Goal: Information Seeking & Learning: Learn about a topic

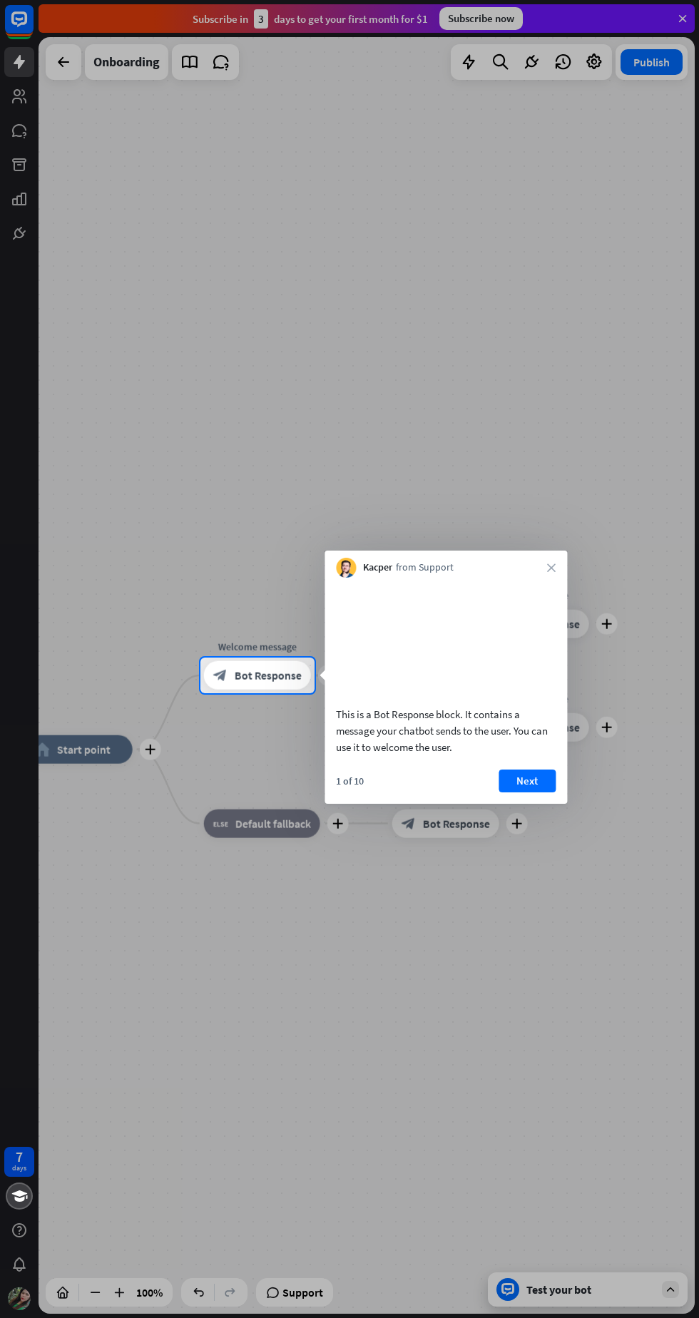
click at [508, 396] on div at bounding box center [349, 329] width 699 height 658
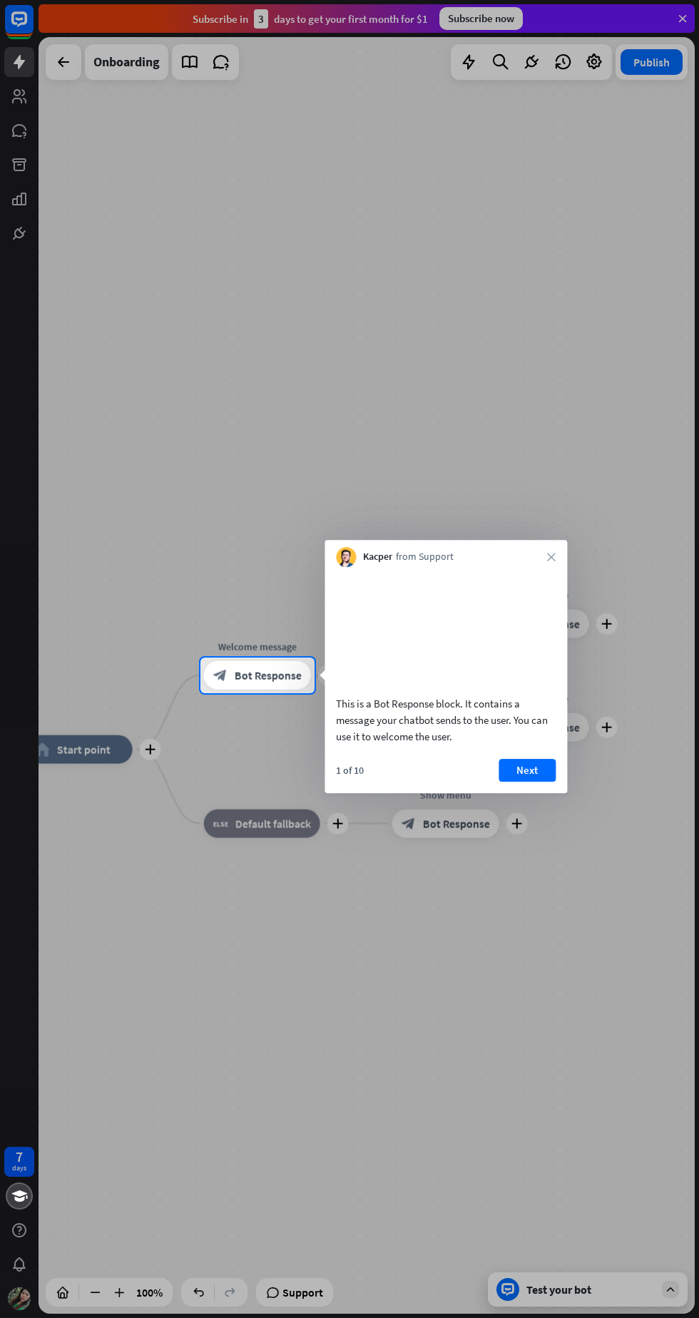
click at [522, 782] on button "Next" at bounding box center [527, 770] width 57 height 23
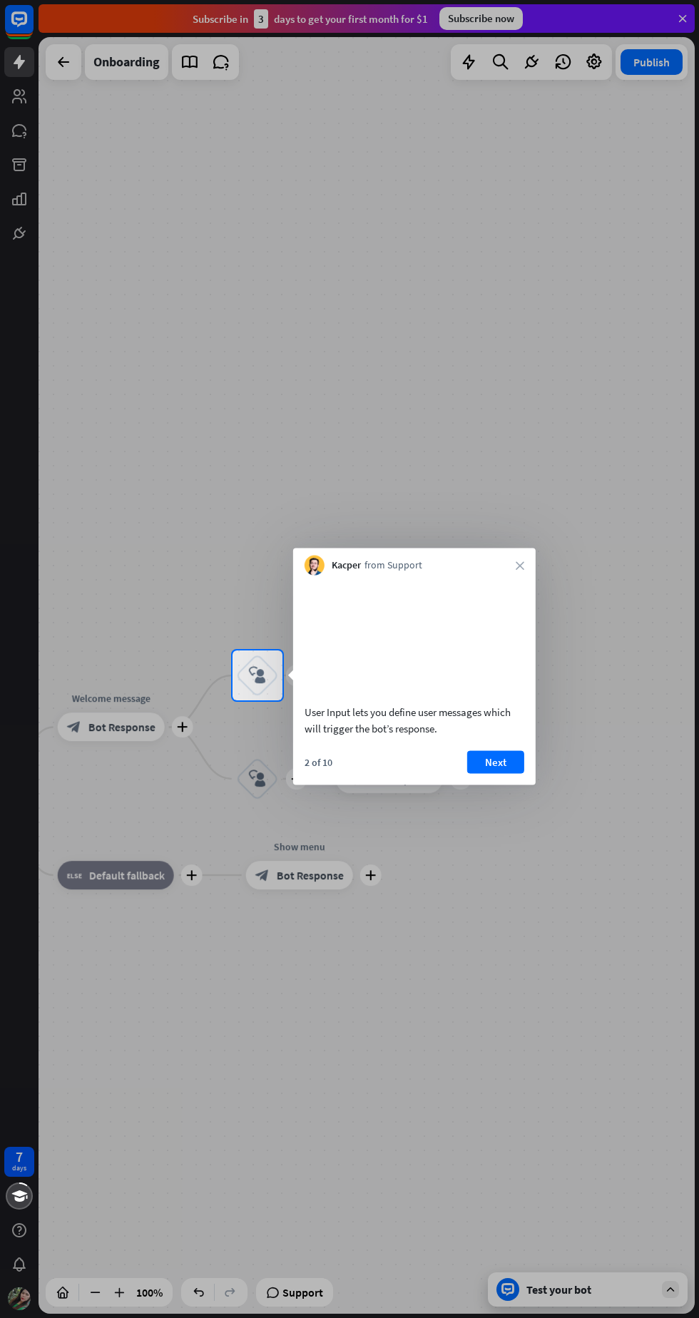
click at [494, 773] on button "Next" at bounding box center [495, 762] width 57 height 23
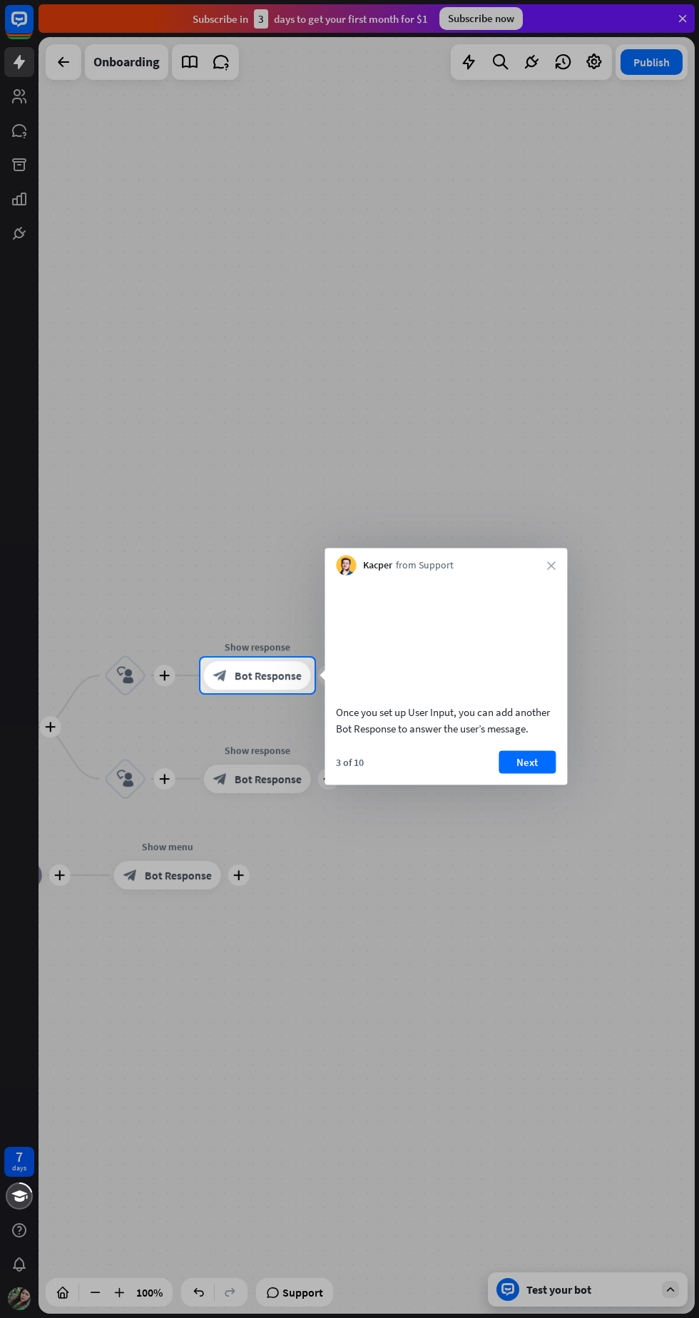
click at [525, 773] on button "Next" at bounding box center [527, 762] width 57 height 23
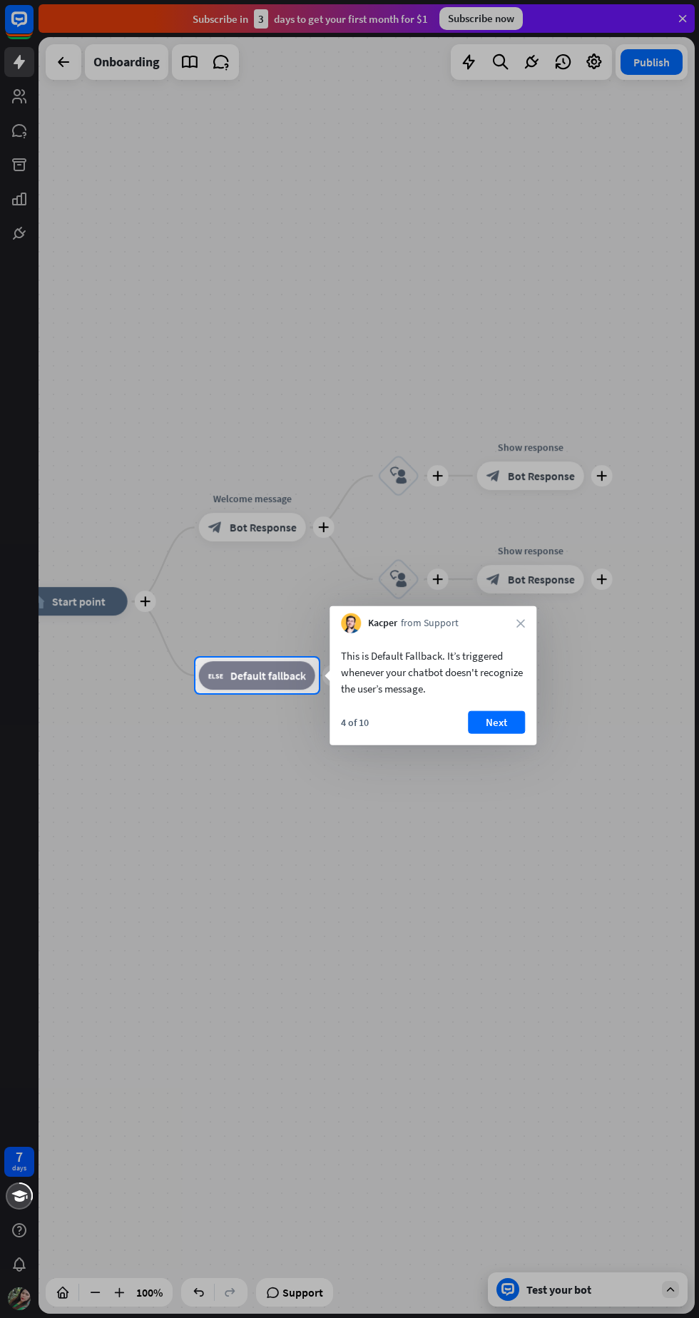
click at [509, 733] on button "Next" at bounding box center [496, 722] width 57 height 23
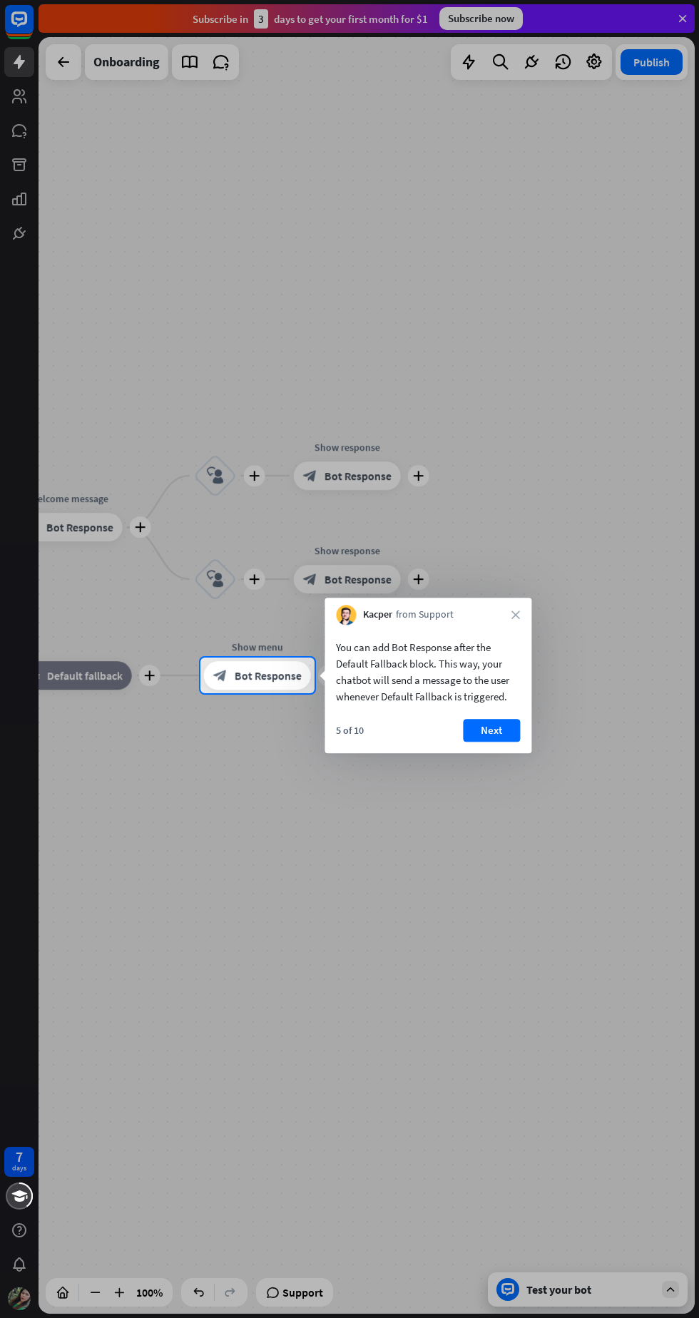
click at [492, 731] on button "Next" at bounding box center [491, 730] width 57 height 23
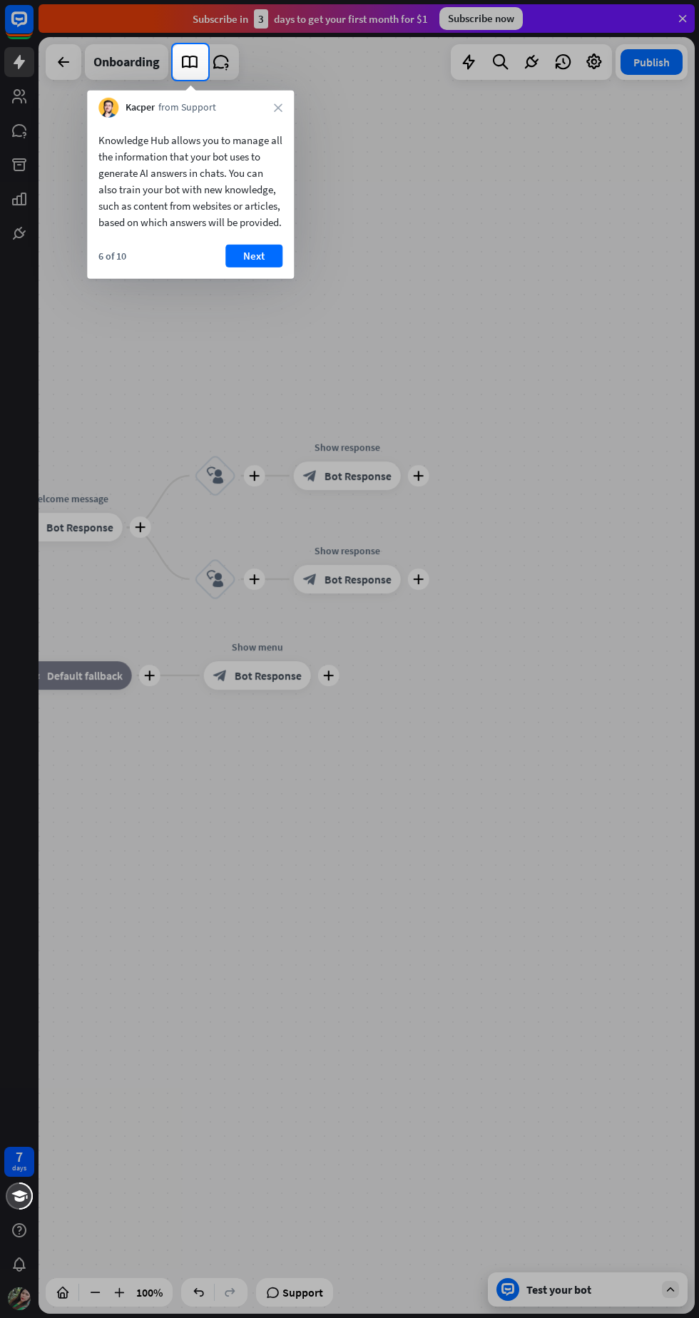
click at [228, 268] on button "Next" at bounding box center [253, 256] width 57 height 23
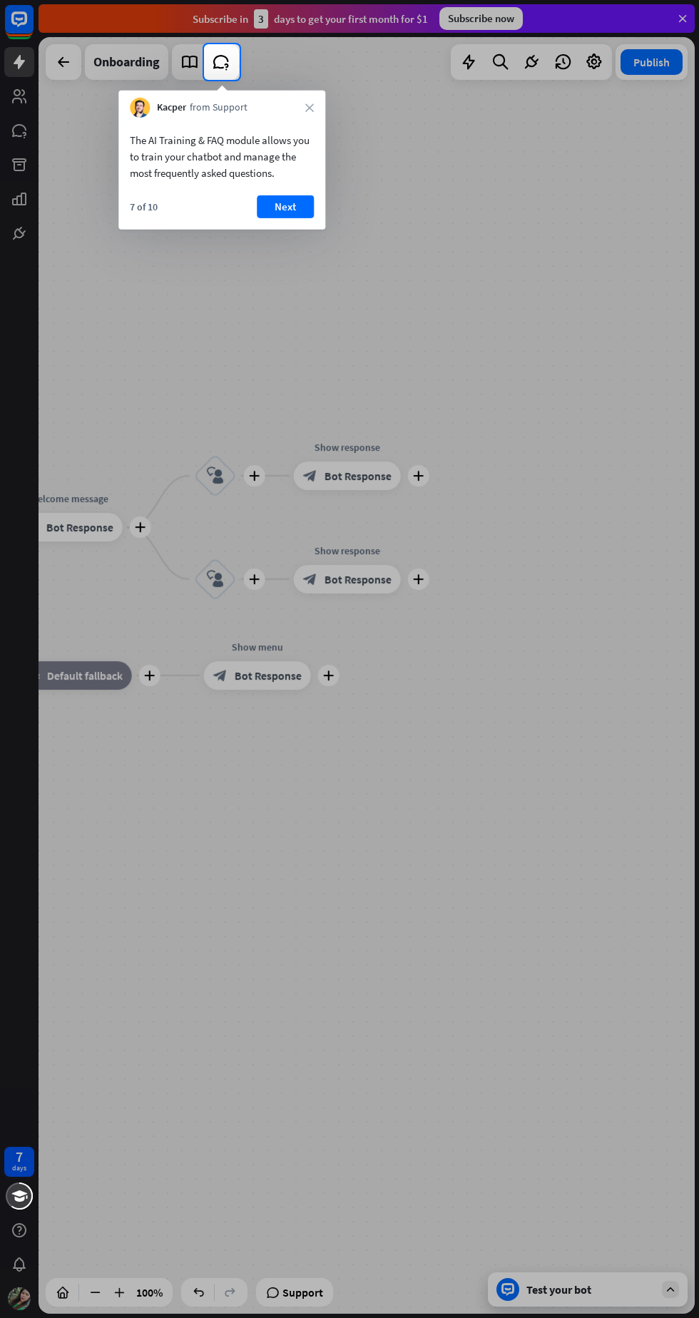
click at [291, 212] on button "Next" at bounding box center [285, 206] width 57 height 23
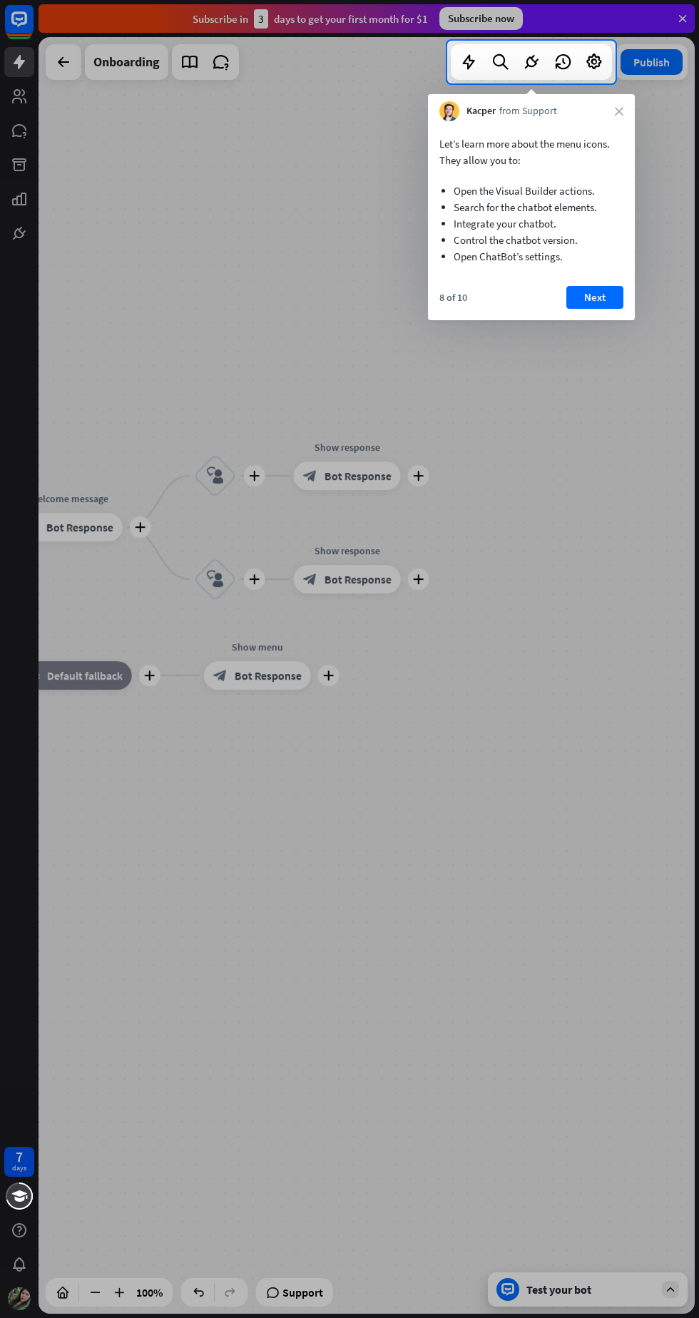
click at [582, 300] on button "Next" at bounding box center [594, 297] width 57 height 23
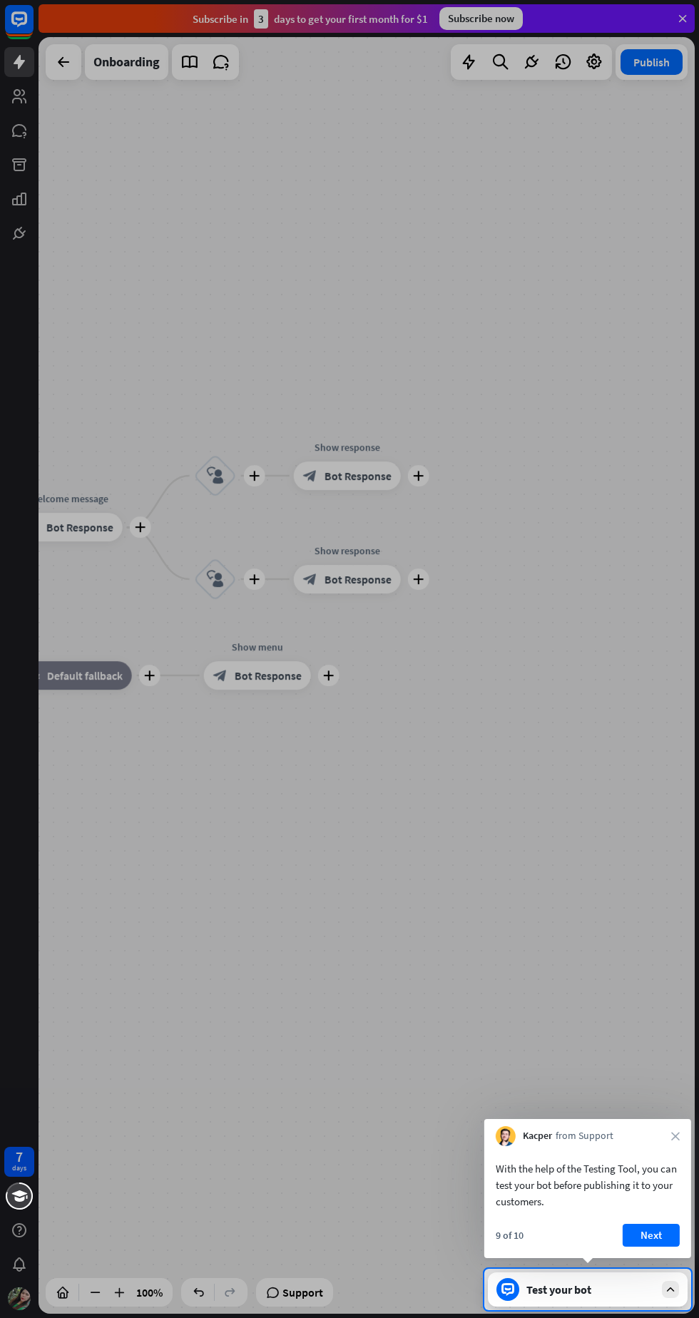
click at [666, 1231] on button "Next" at bounding box center [651, 1235] width 57 height 23
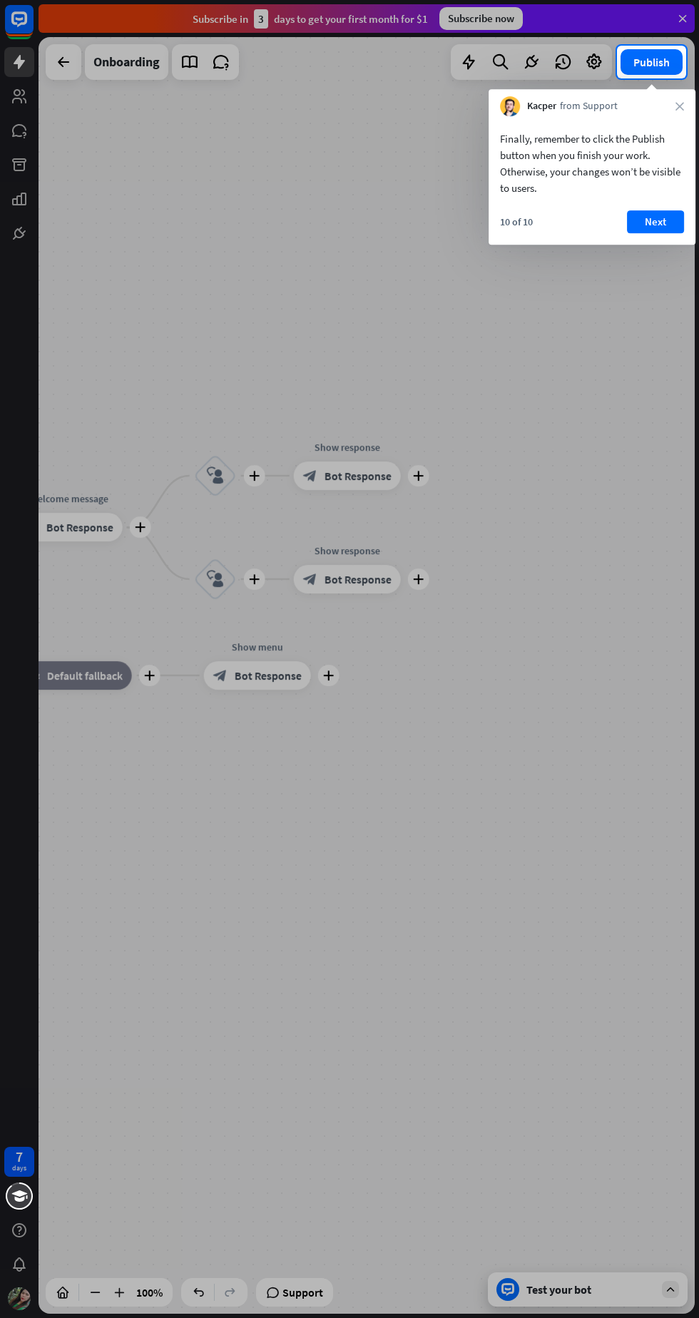
click at [657, 226] on button "Next" at bounding box center [655, 221] width 57 height 23
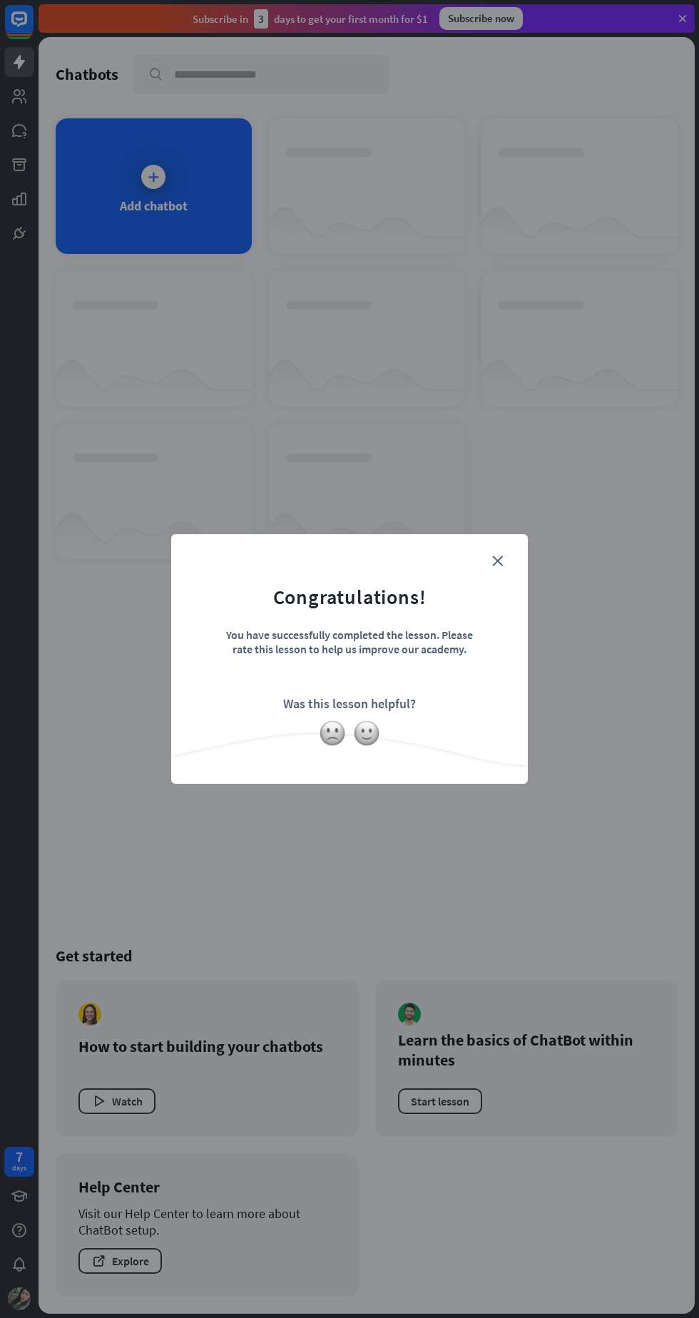
click at [434, 672] on div "You have successfully completed the lesson. Please rate this lesson to help us …" at bounding box center [350, 653] width 250 height 50
click at [497, 563] on icon "close" at bounding box center [497, 561] width 11 height 11
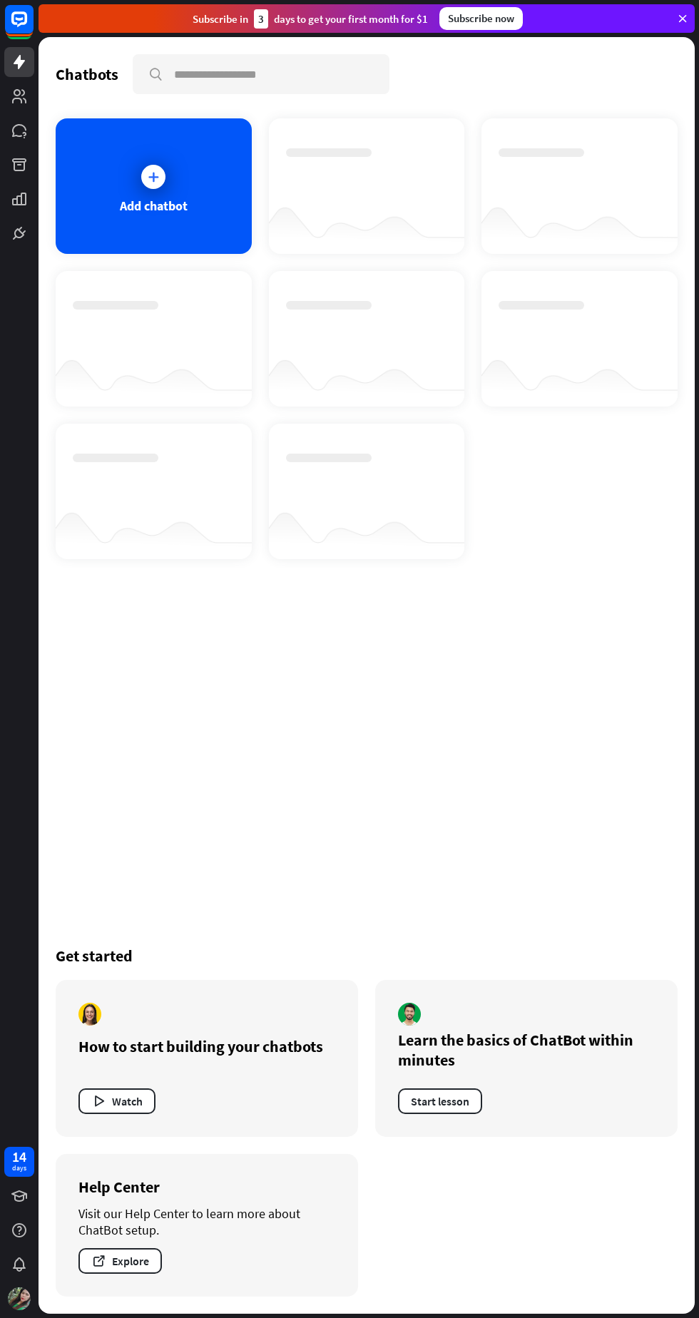
click at [120, 189] on div "Add chatbot" at bounding box center [154, 186] width 196 height 136
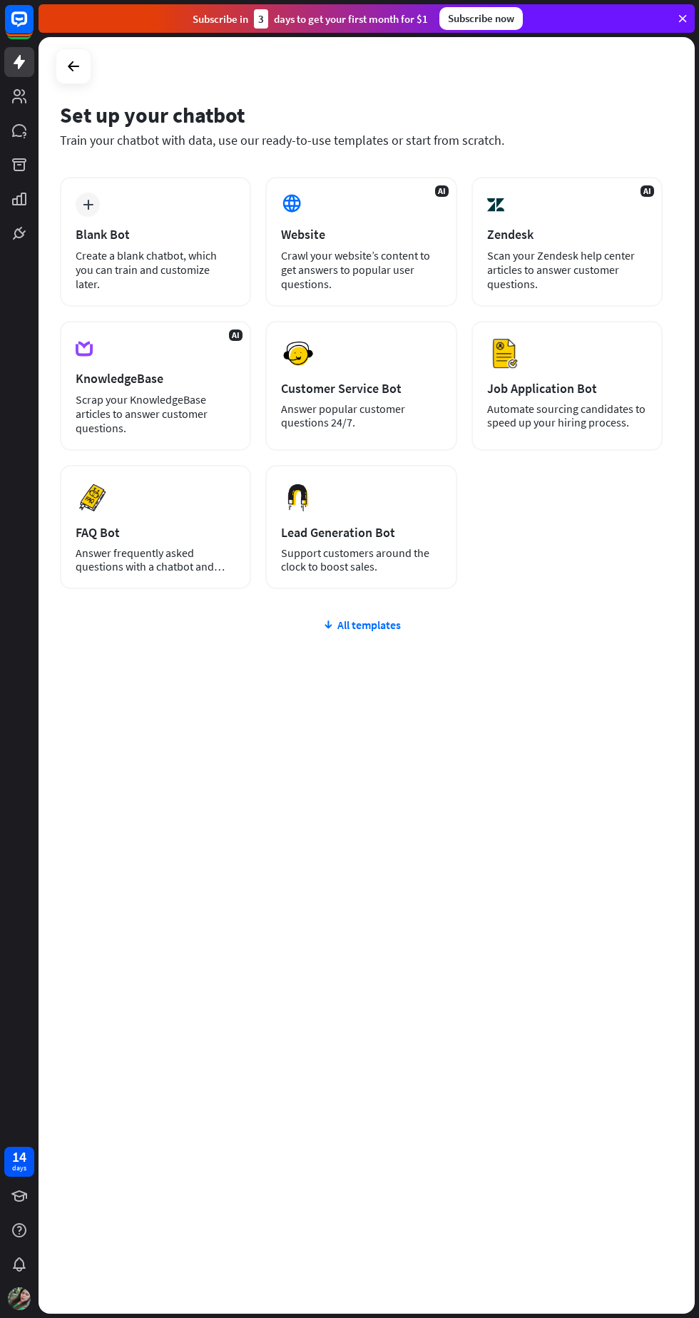
click at [364, 275] on div "Crawl your website’s content to get answers to popular user questions." at bounding box center [361, 269] width 160 height 43
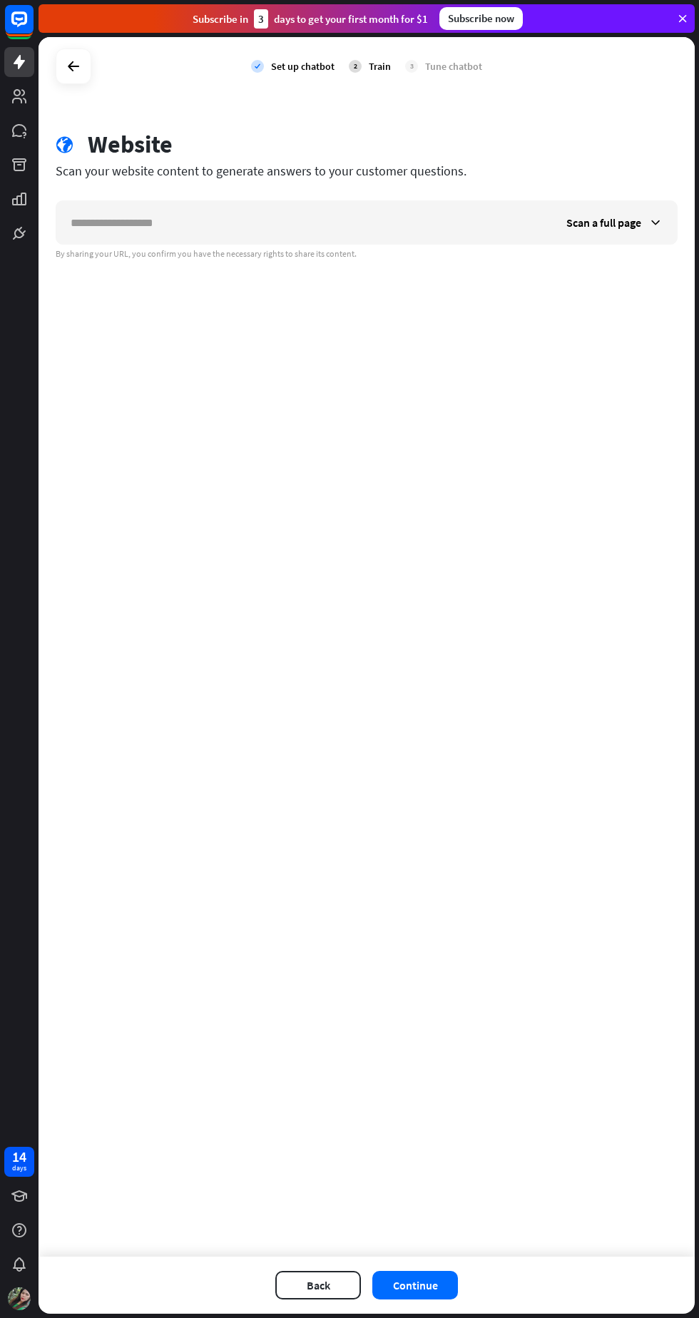
click at [629, 228] on span "Scan a full page" at bounding box center [603, 222] width 75 height 14
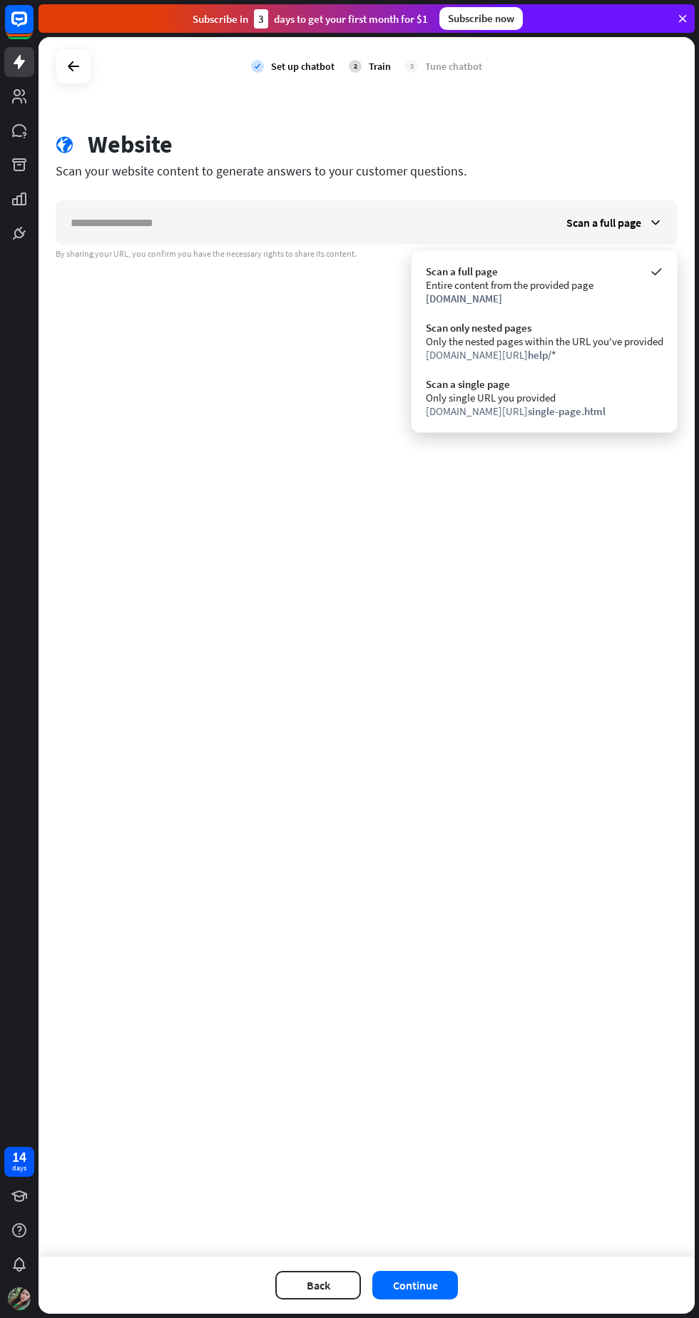
click at [437, 396] on div "Only single URL you provided" at bounding box center [545, 398] width 238 height 14
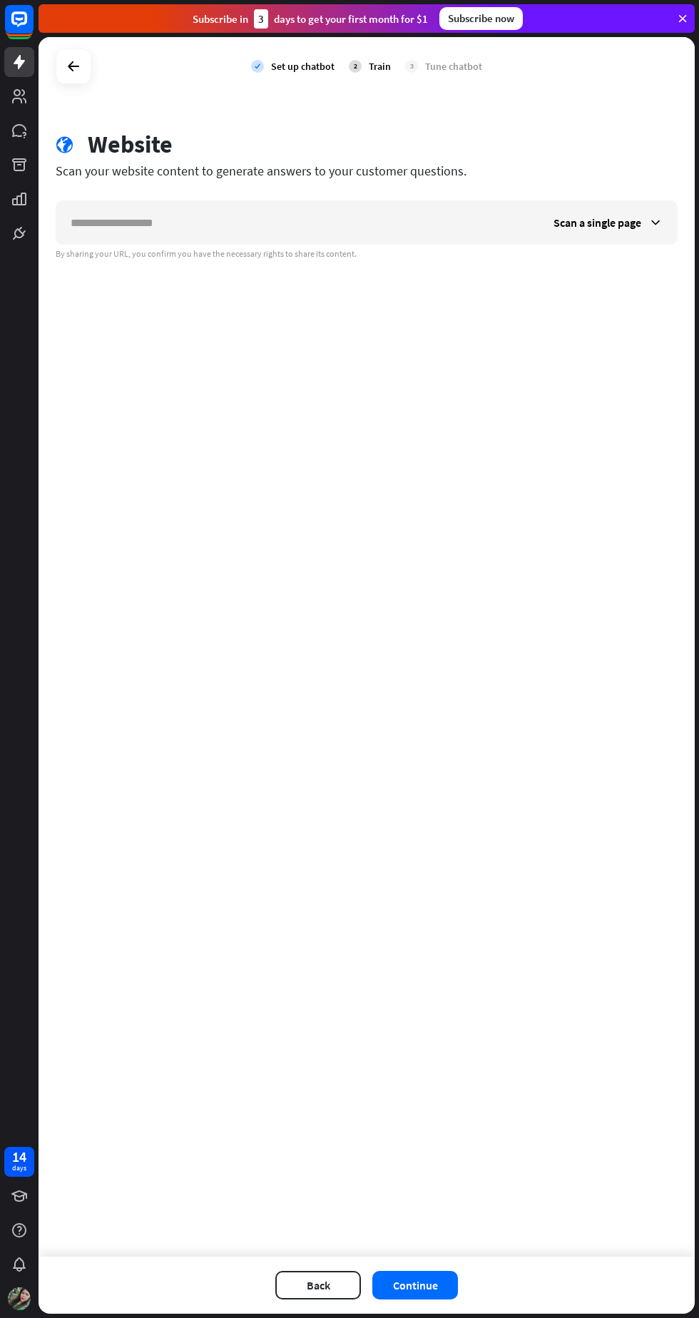
click at [0, 0] on icon at bounding box center [0, 0] width 0 height 0
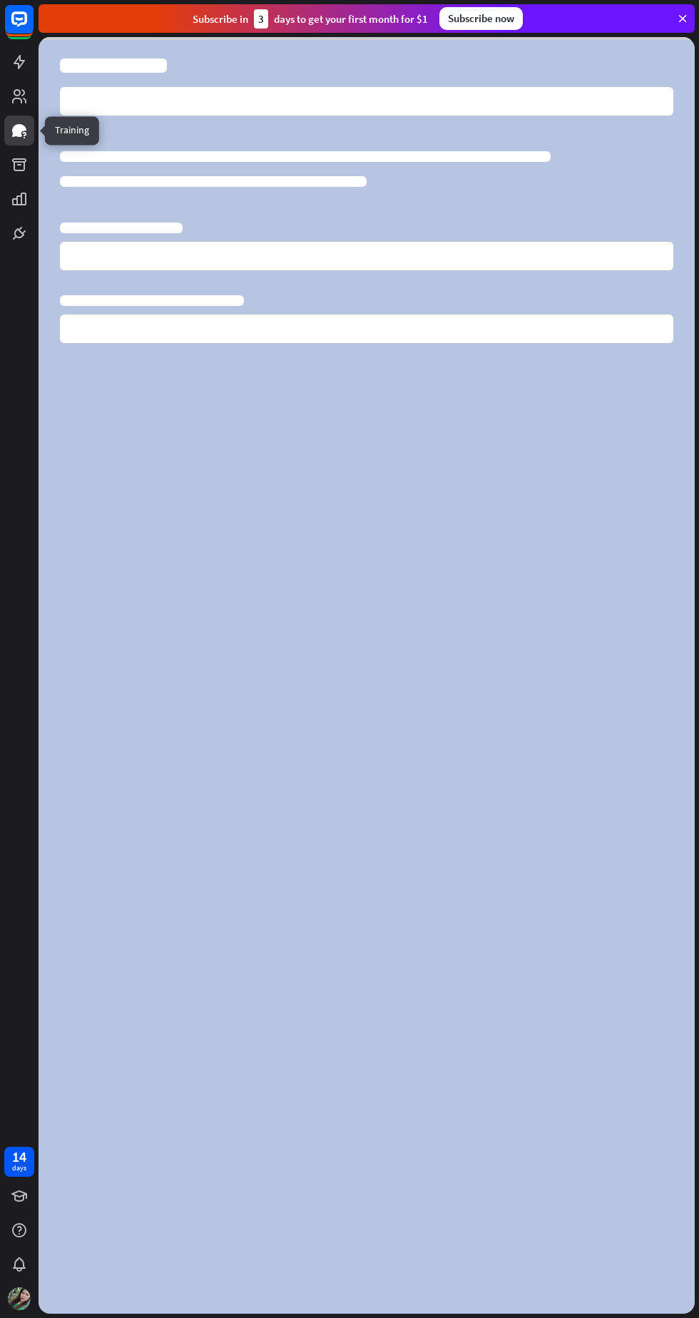
click at [0, 0] on icon at bounding box center [0, 0] width 0 height 0
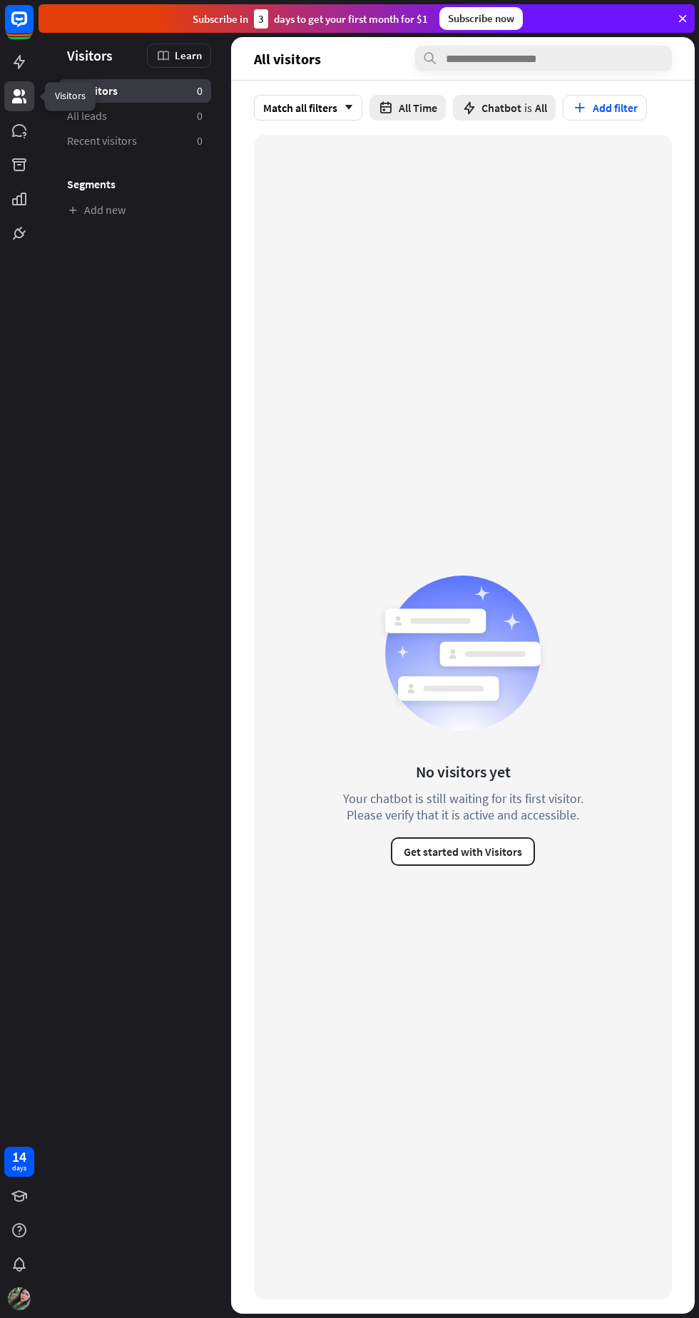
click at [0, 0] on icon at bounding box center [0, 0] width 0 height 0
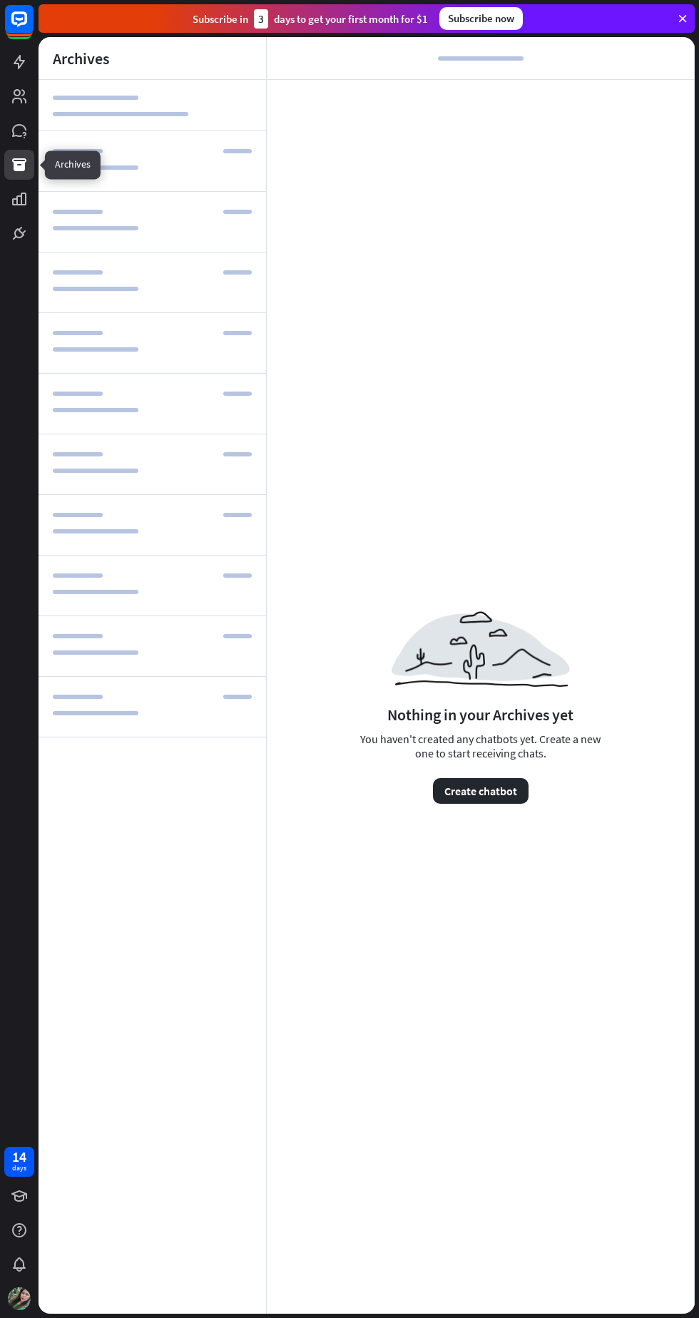
click at [0, 0] on icon at bounding box center [0, 0] width 0 height 0
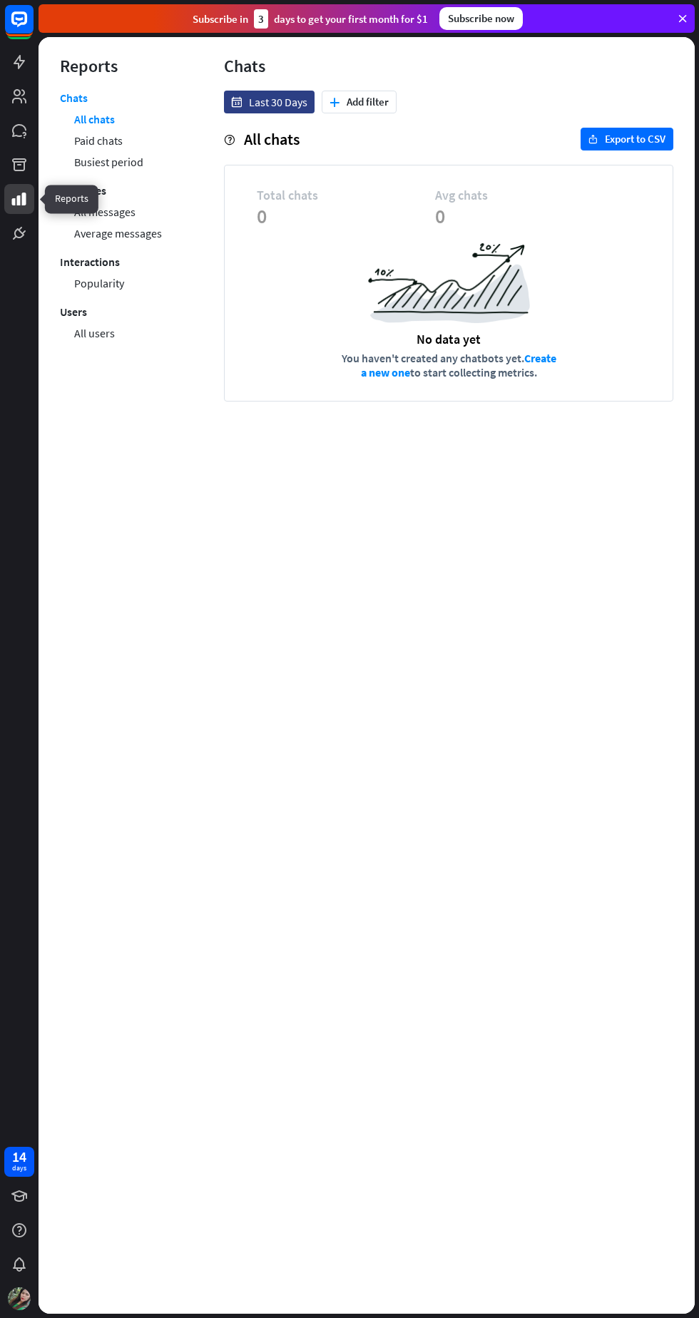
click at [112, 233] on link "Average messages" at bounding box center [118, 233] width 88 height 21
click at [96, 215] on link "All messages" at bounding box center [104, 211] width 61 height 21
click at [76, 185] on link "Messages" at bounding box center [83, 190] width 46 height 21
